Goal: Information Seeking & Learning: Learn about a topic

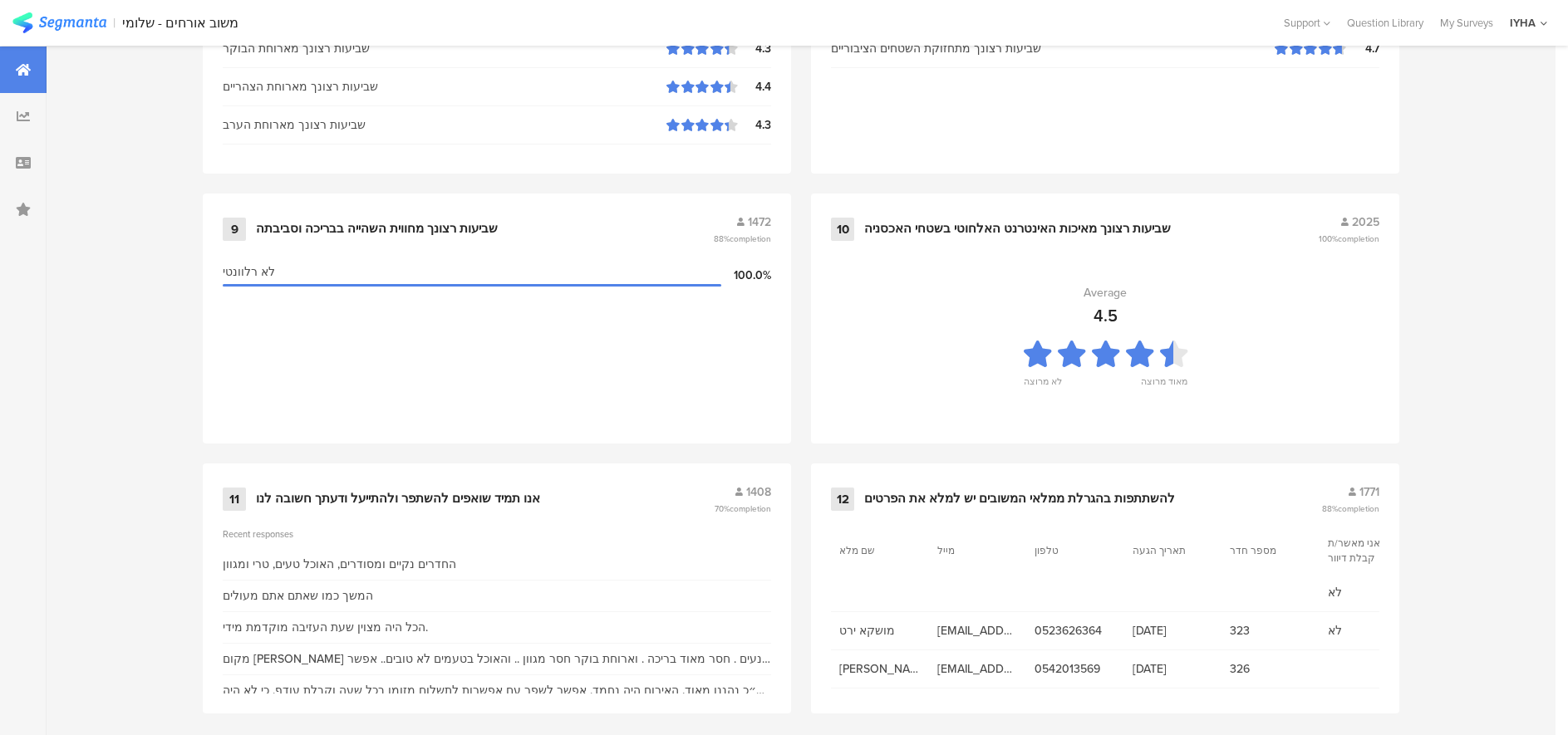
scroll to position [1700, 0]
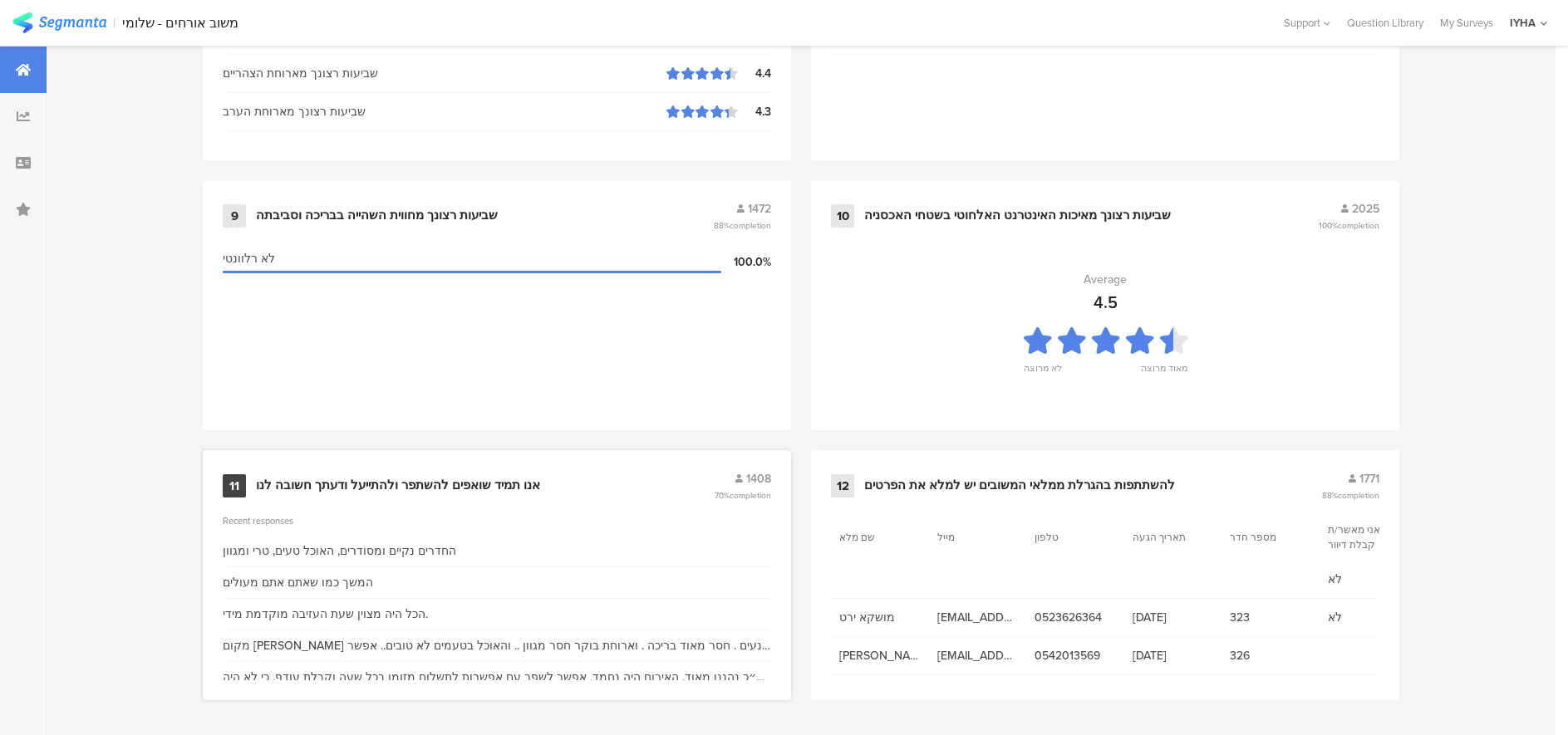
click at [419, 481] on div "אנו תמיד שואפים להשתפר ולהתייעל ודעתך חשובה לנו" at bounding box center [398, 485] width 284 height 16
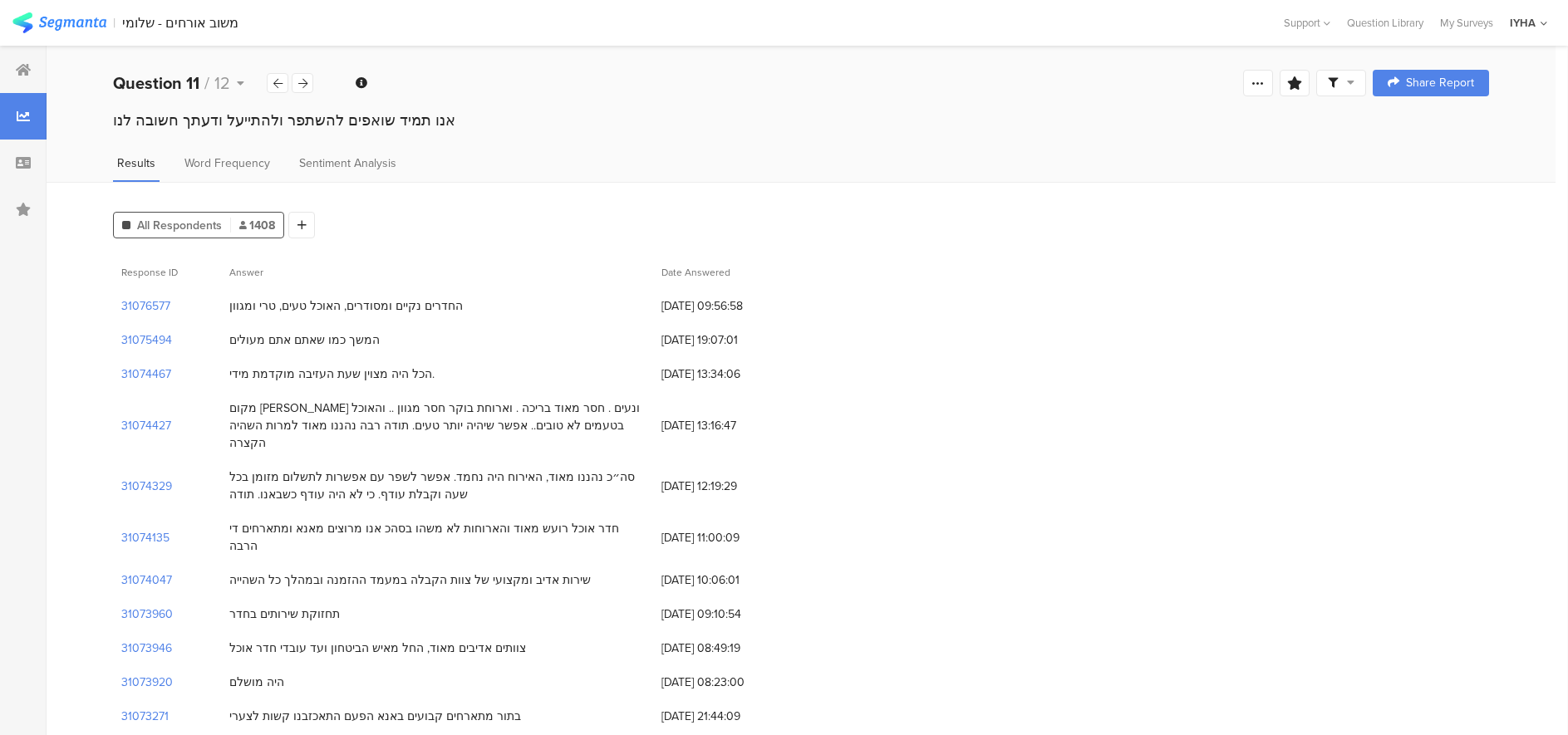
click at [562, 208] on div "All Respondents 1408 Add Segment" at bounding box center [800, 221] width 1376 height 34
